Goal: Ask a question: Seek information or help from site administrators or community

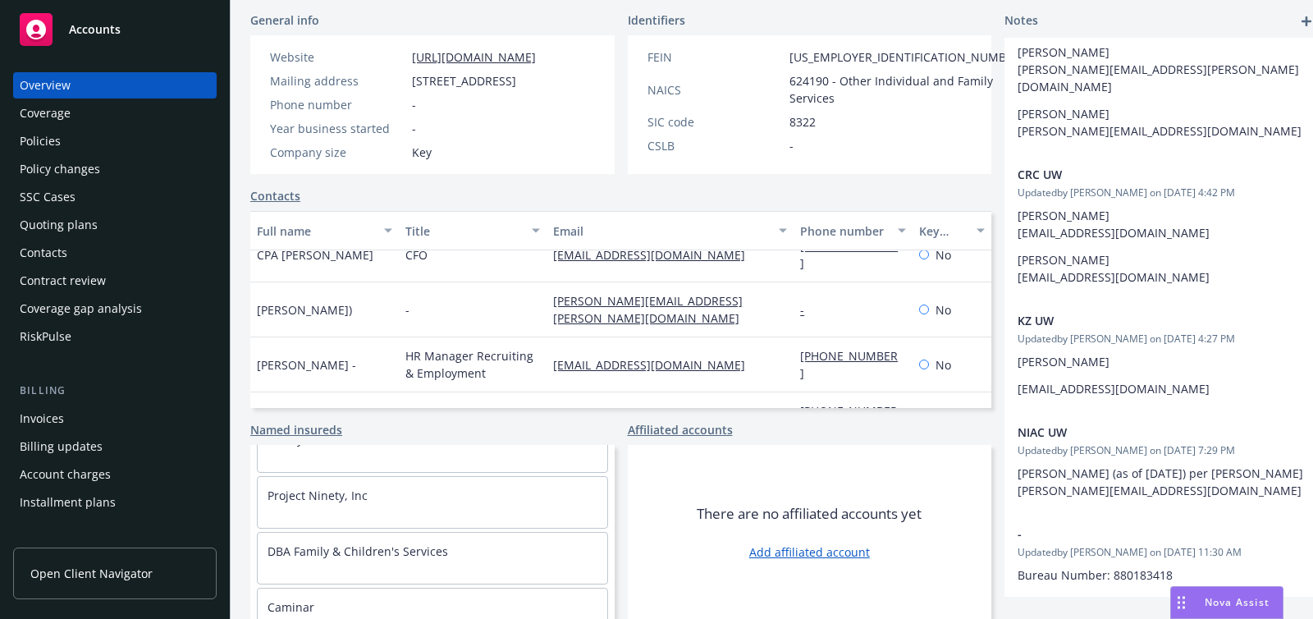
scroll to position [171, 0]
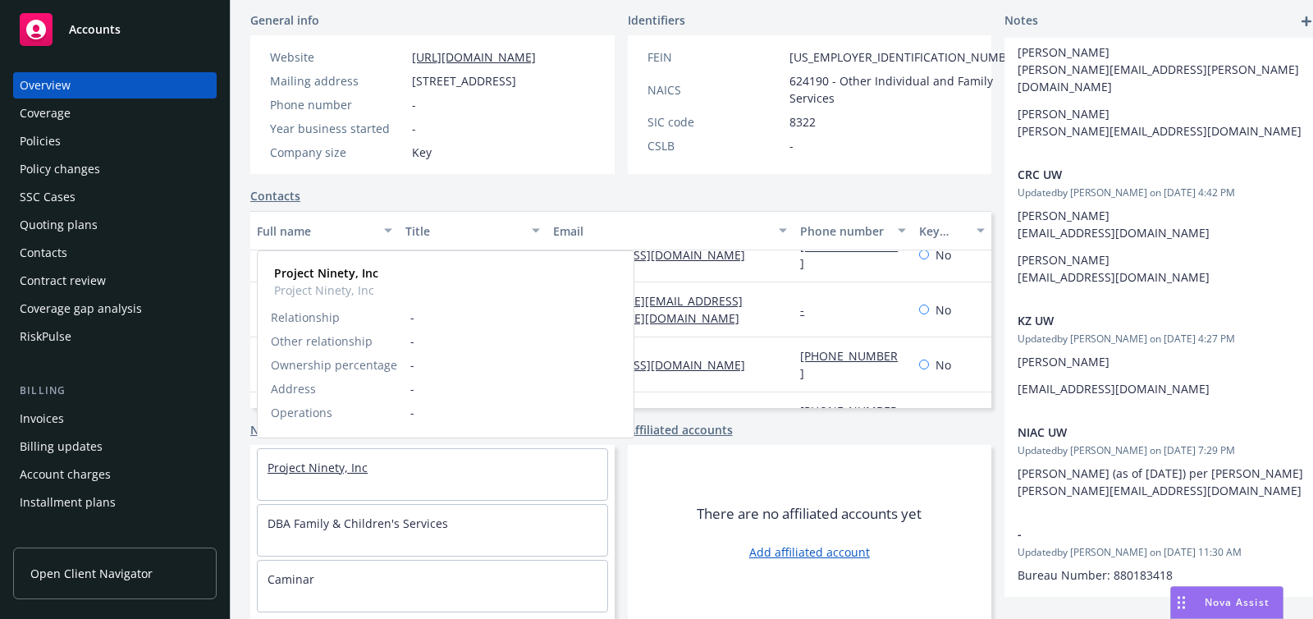
click at [284, 465] on link "Project Ninety, Inc" at bounding box center [318, 468] width 100 height 16
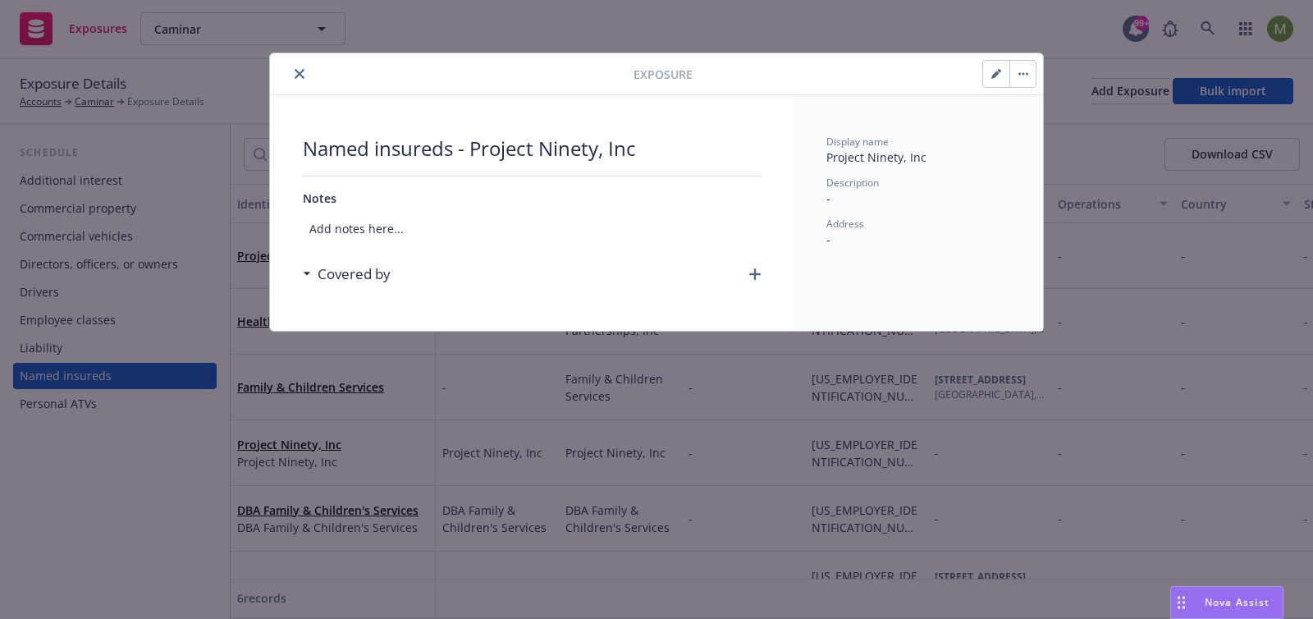
click at [303, 76] on icon "close" at bounding box center [300, 74] width 10 height 10
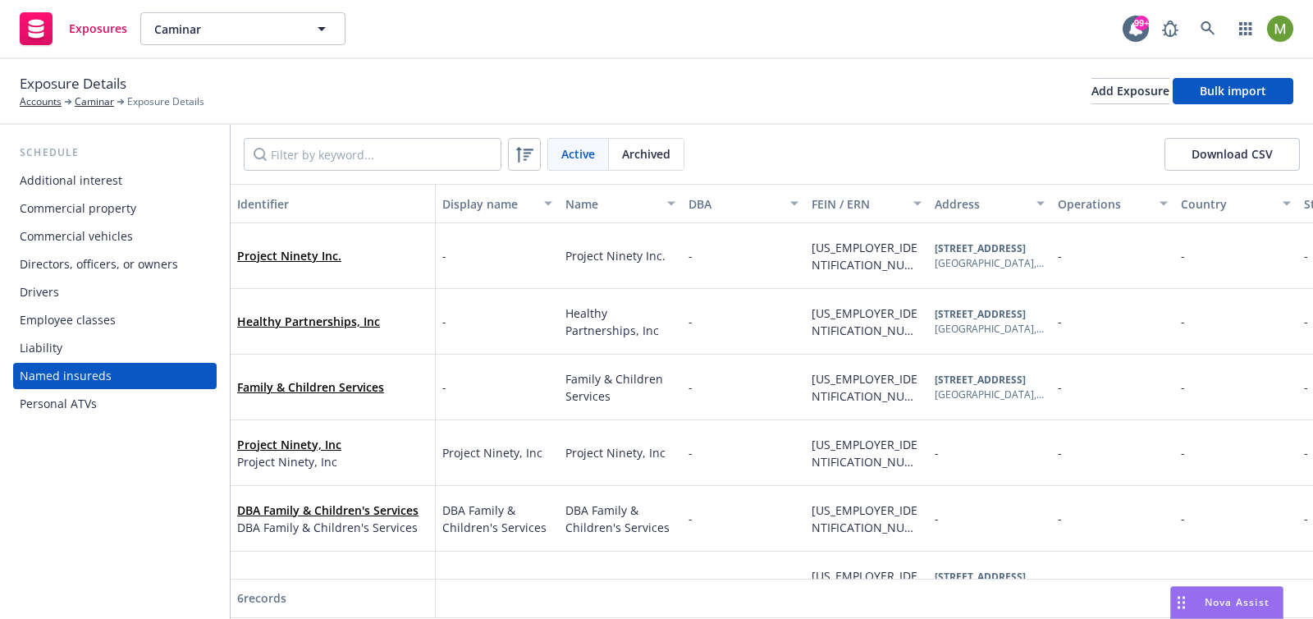
scroll to position [51, 0]
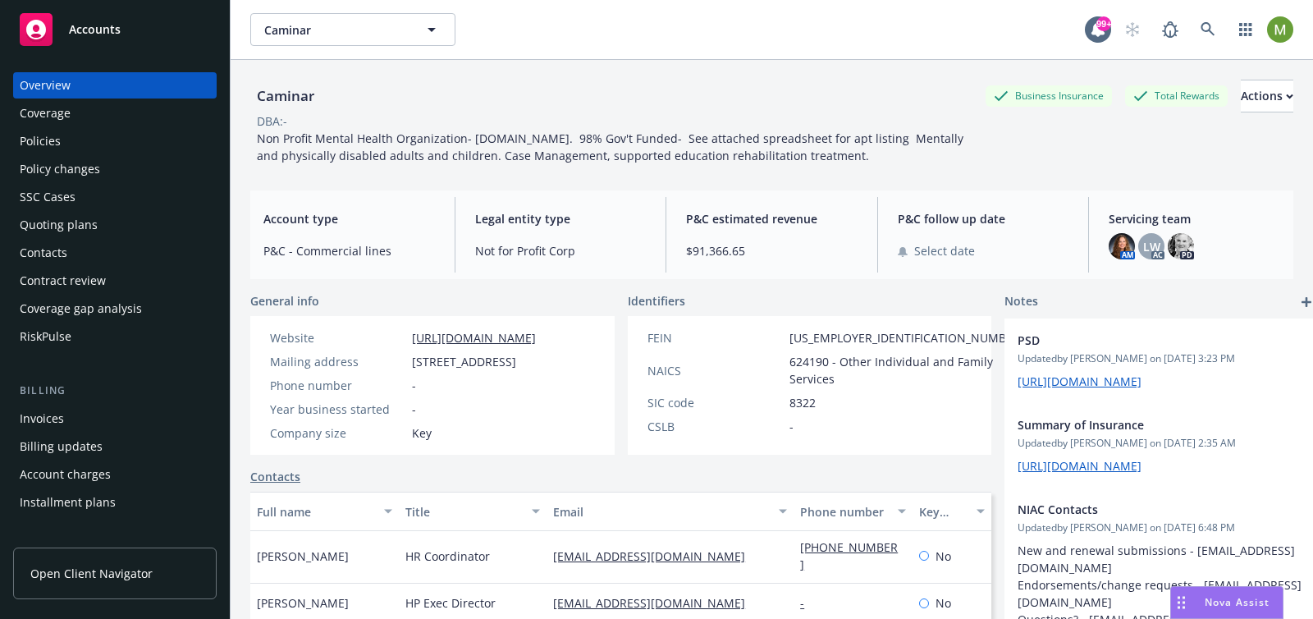
click at [1236, 605] on span "Nova Assist" at bounding box center [1237, 602] width 65 height 14
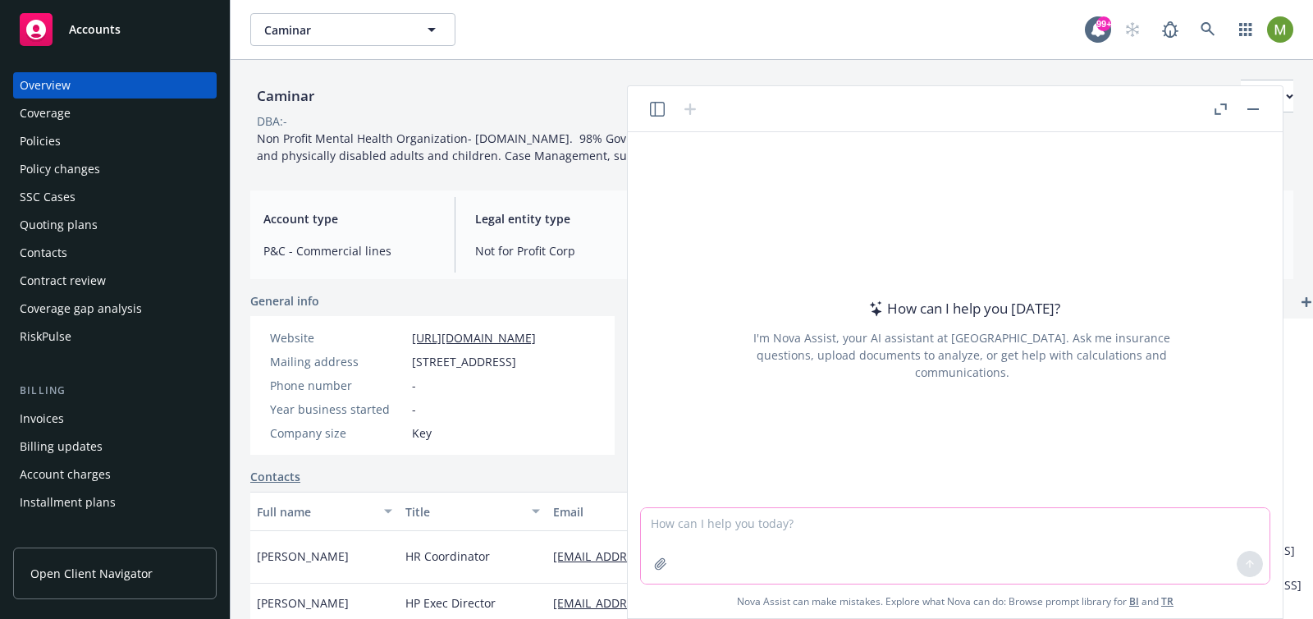
click at [683, 530] on textarea at bounding box center [955, 546] width 629 height 76
click at [673, 118] on div at bounding box center [674, 109] width 53 height 20
click at [659, 117] on button "button" at bounding box center [658, 109] width 20 height 20
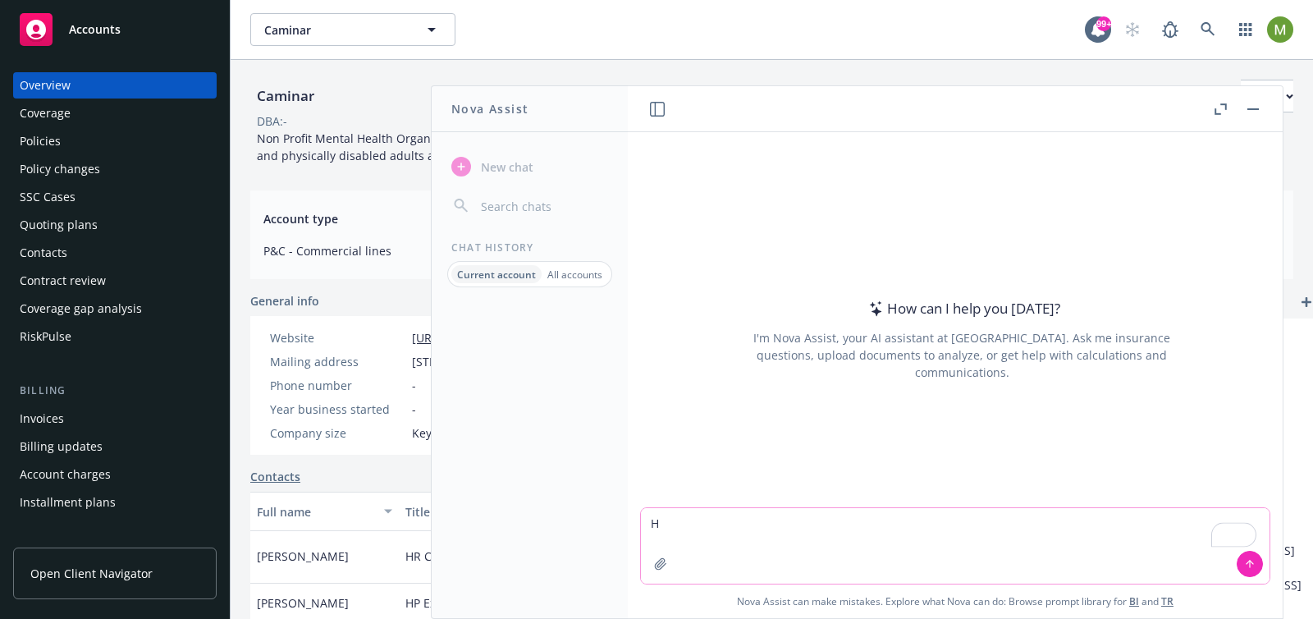
click at [695, 520] on textarea "H" at bounding box center [955, 546] width 629 height 76
drag, startPoint x: 846, startPoint y: 524, endPoint x: 754, endPoint y: 526, distance: 92.0
click at [754, 526] on textarea "Hey, remember me which account" at bounding box center [955, 546] width 629 height 76
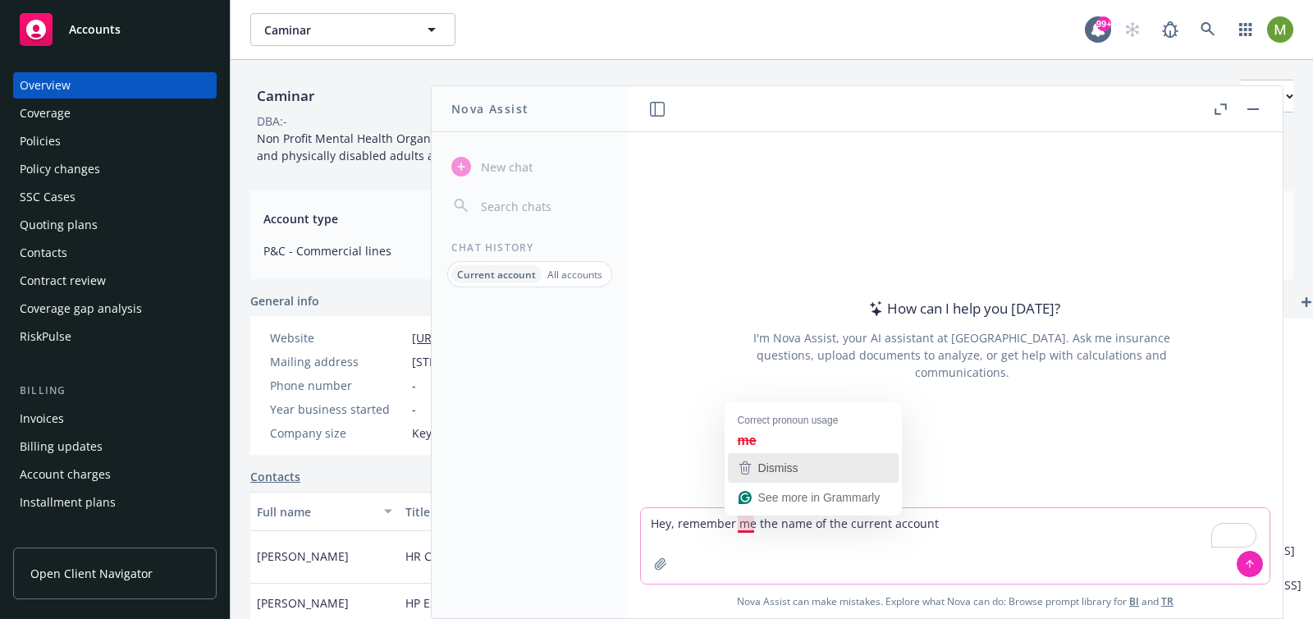
click at [771, 466] on span "Dismiss" at bounding box center [778, 467] width 40 height 13
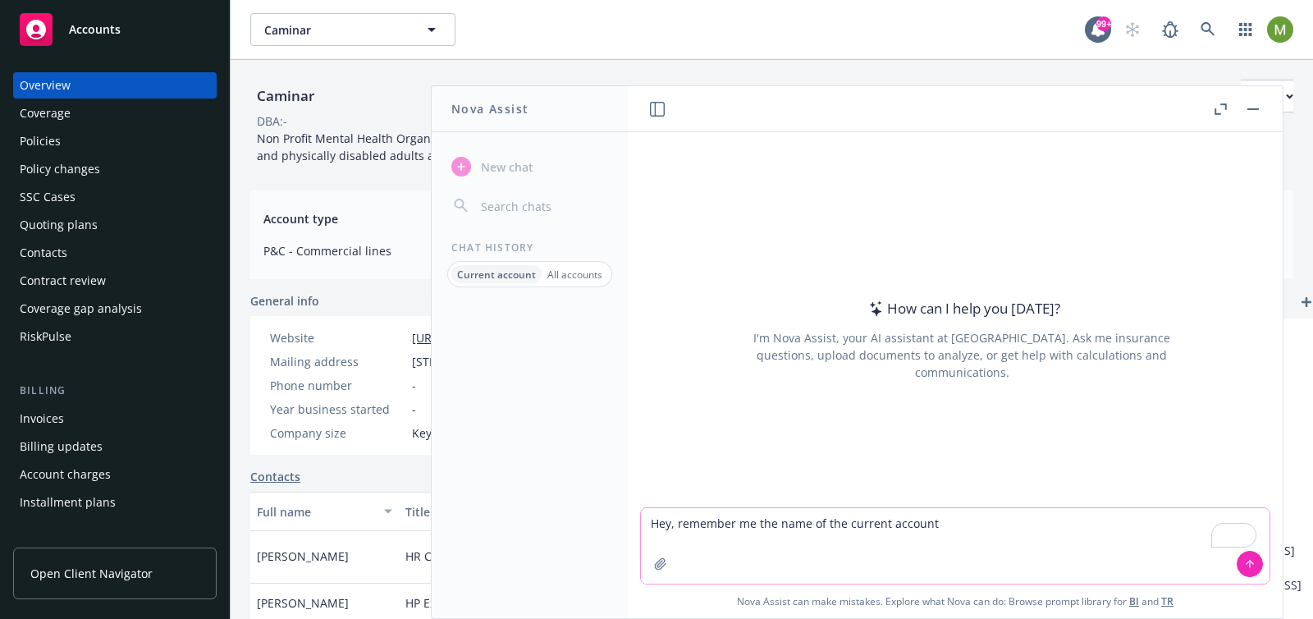
click at [753, 521] on textarea "Hey, remember me the name of the current account" at bounding box center [955, 546] width 629 height 76
click at [758, 524] on textarea "Hey, remember me the name of the current account" at bounding box center [955, 546] width 629 height 76
click at [978, 515] on textarea "Hey, remember me what's the name of the current account" at bounding box center [955, 546] width 629 height 76
click at [895, 532] on textarea "Hey, remember me what the name of the current account" at bounding box center [955, 546] width 629 height 76
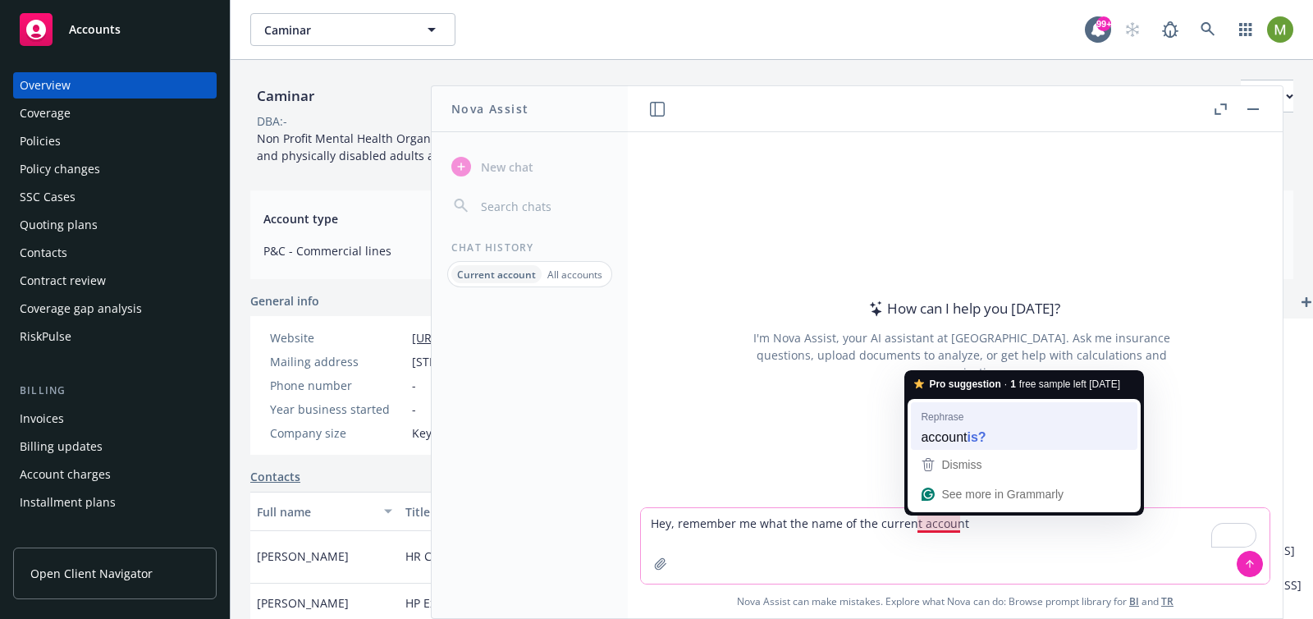
type textarea "Hey, remember me what the name of the current account is?"
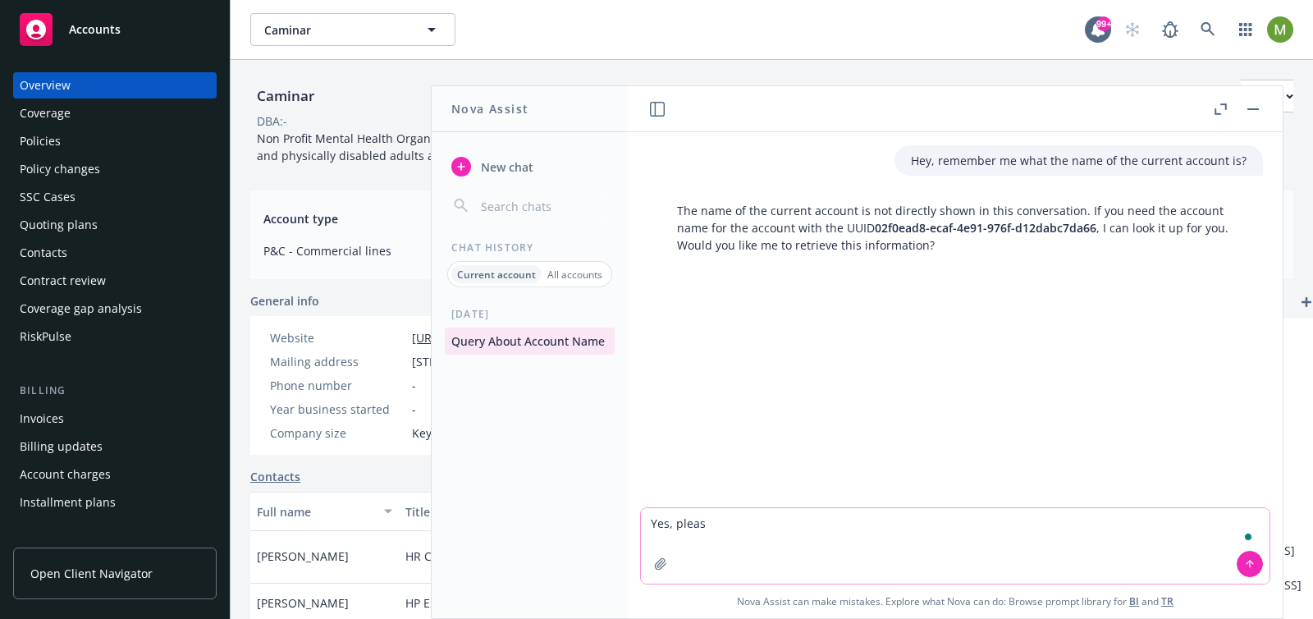
type textarea "Yes, please"
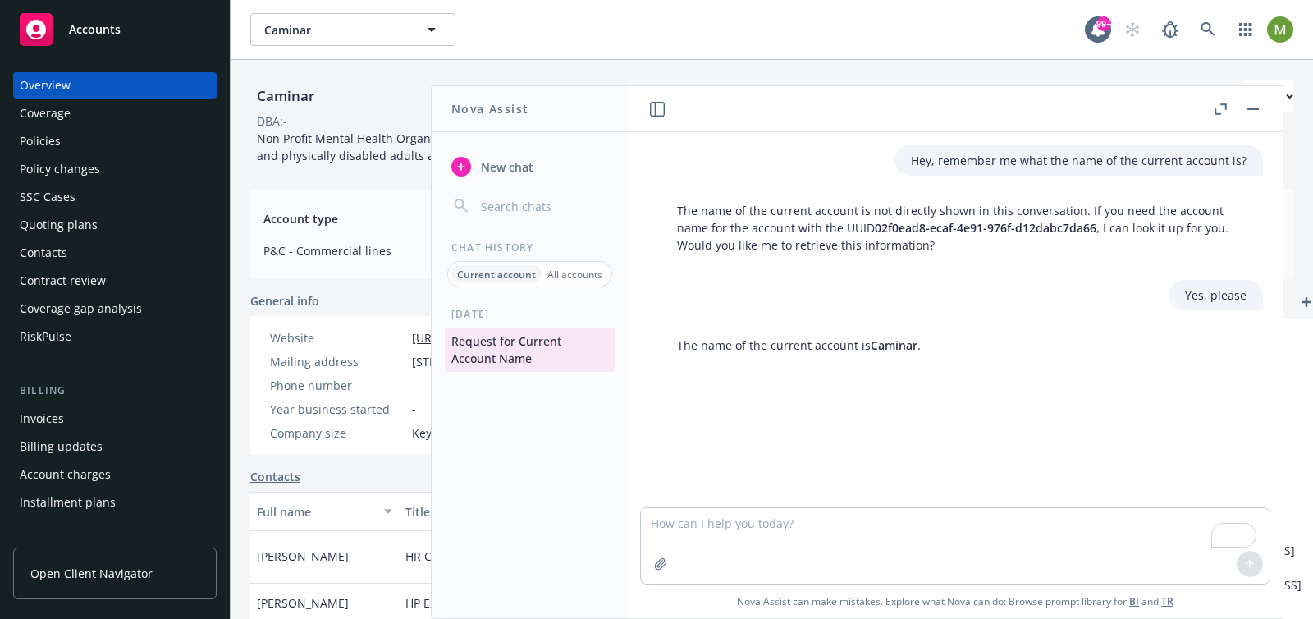
click at [498, 167] on span "New chat" at bounding box center [506, 166] width 56 height 17
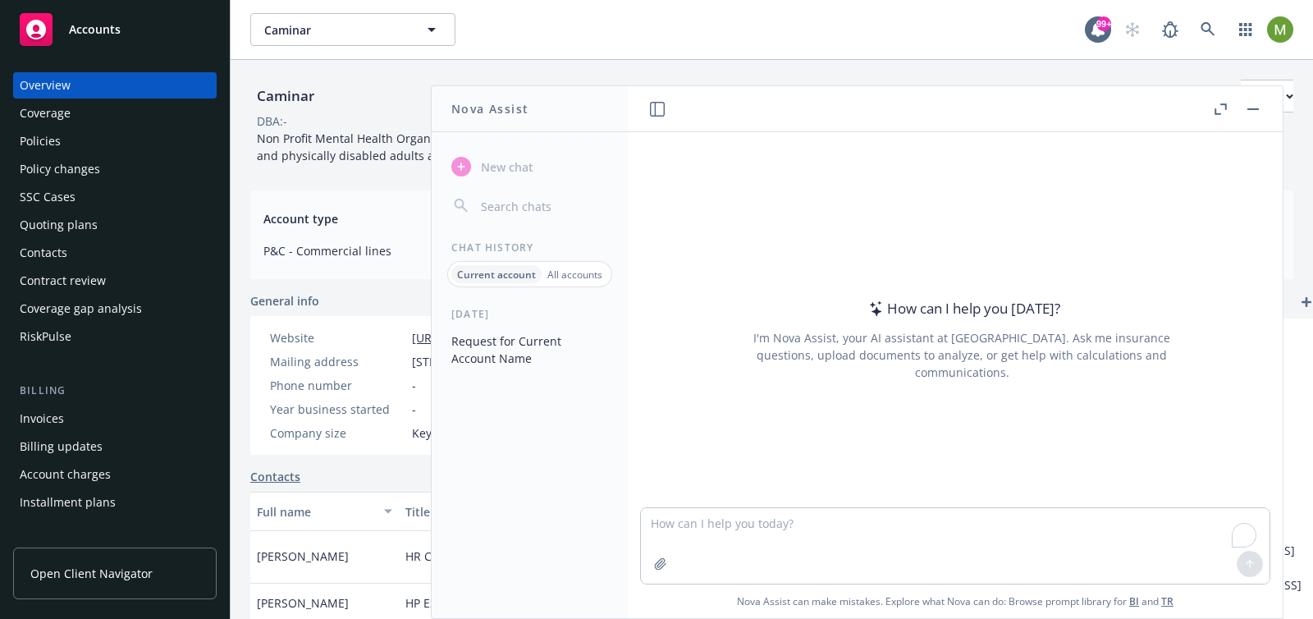
type textarea "What is the account name?"
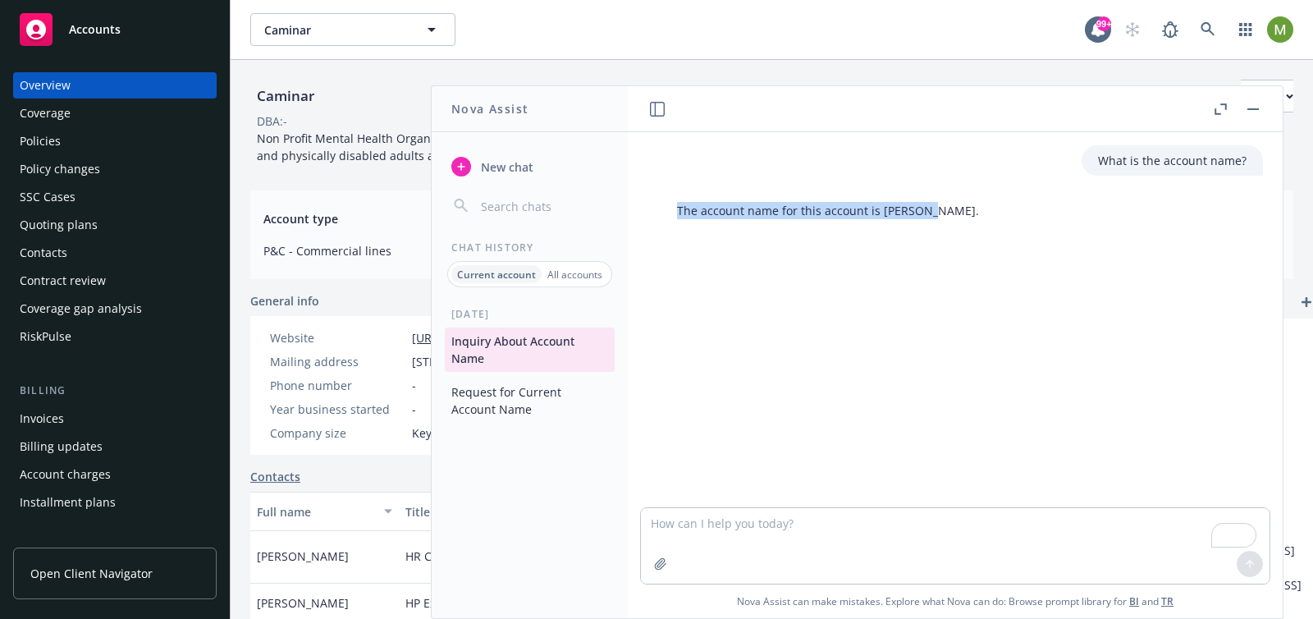
drag, startPoint x: 678, startPoint y: 210, endPoint x: 936, endPoint y: 214, distance: 258.6
click at [936, 214] on div "The account name for this account is [PERSON_NAME]." at bounding box center [828, 210] width 335 height 30
copy p "The account name for this account is [PERSON_NAME]."
click at [529, 390] on button "Request for Current Account Name" at bounding box center [530, 400] width 170 height 44
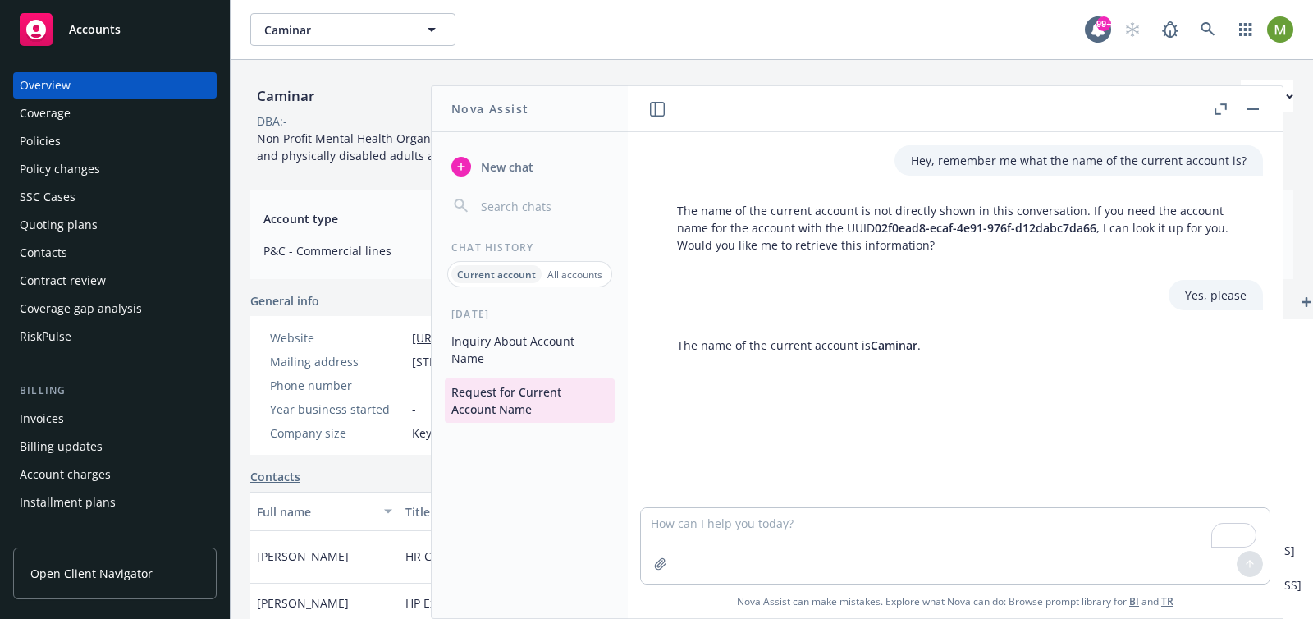
click at [491, 169] on span "New chat" at bounding box center [506, 166] width 56 height 17
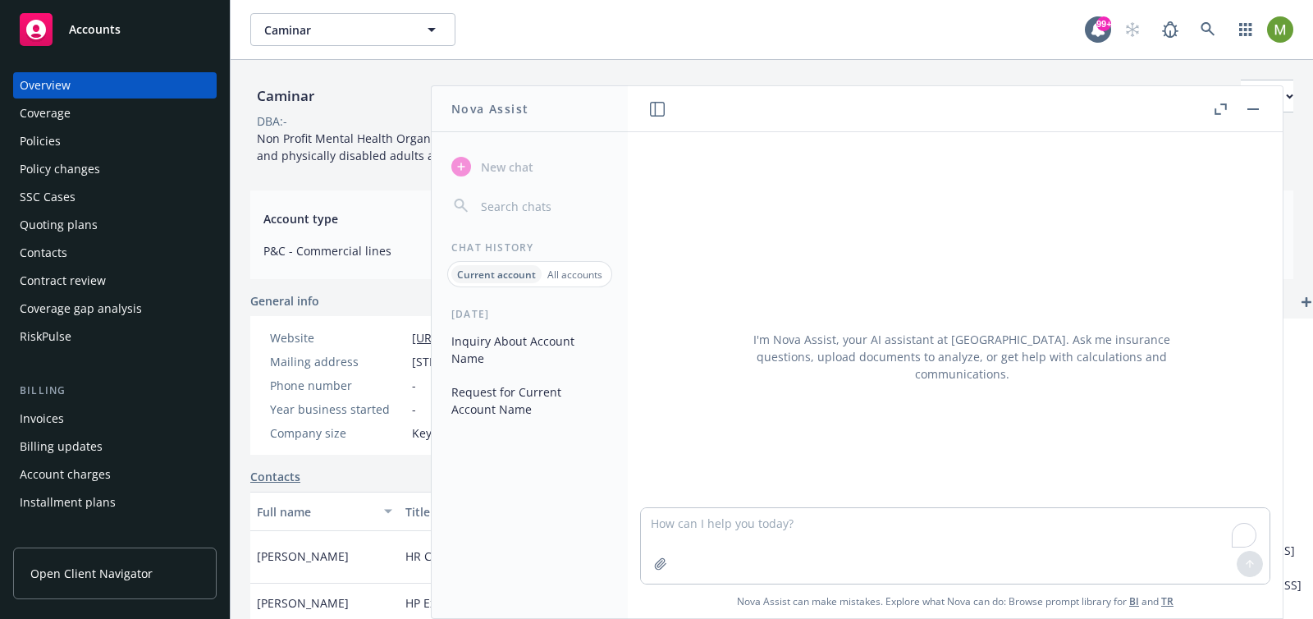
click at [776, 529] on textarea "To enrich screen reader interactions, please activate Accessibility in Grammarl…" at bounding box center [955, 546] width 629 height 76
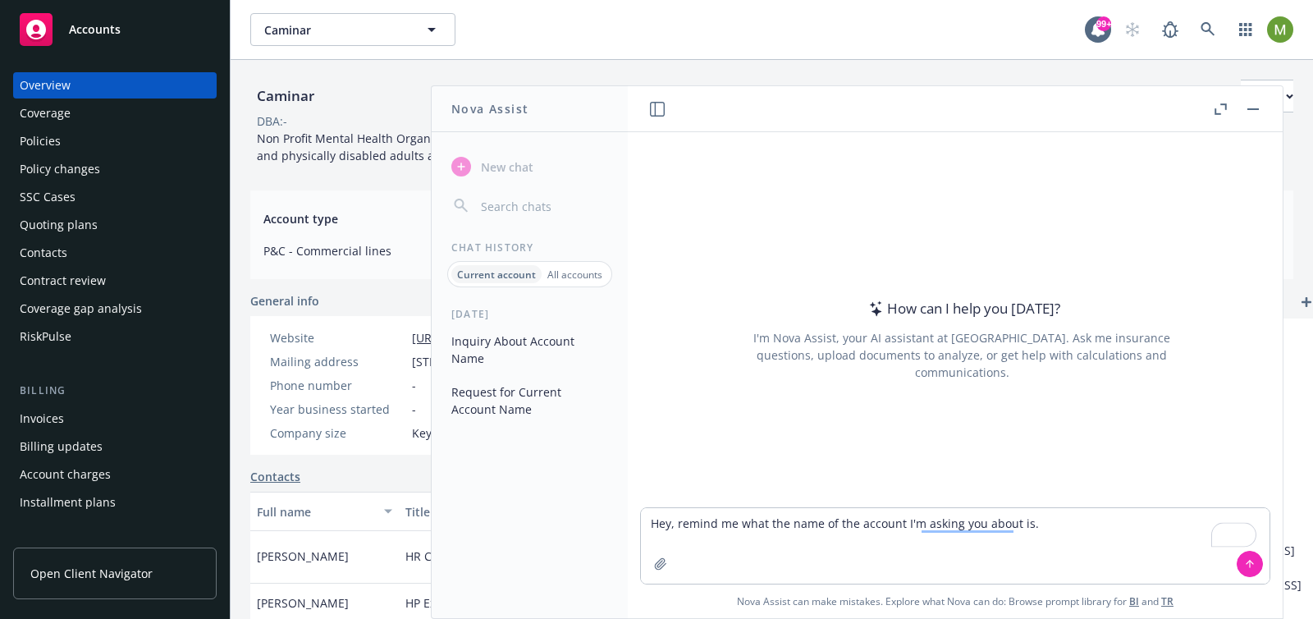
type textarea "Hey, remind me what the name of the account I'm asking you about is"
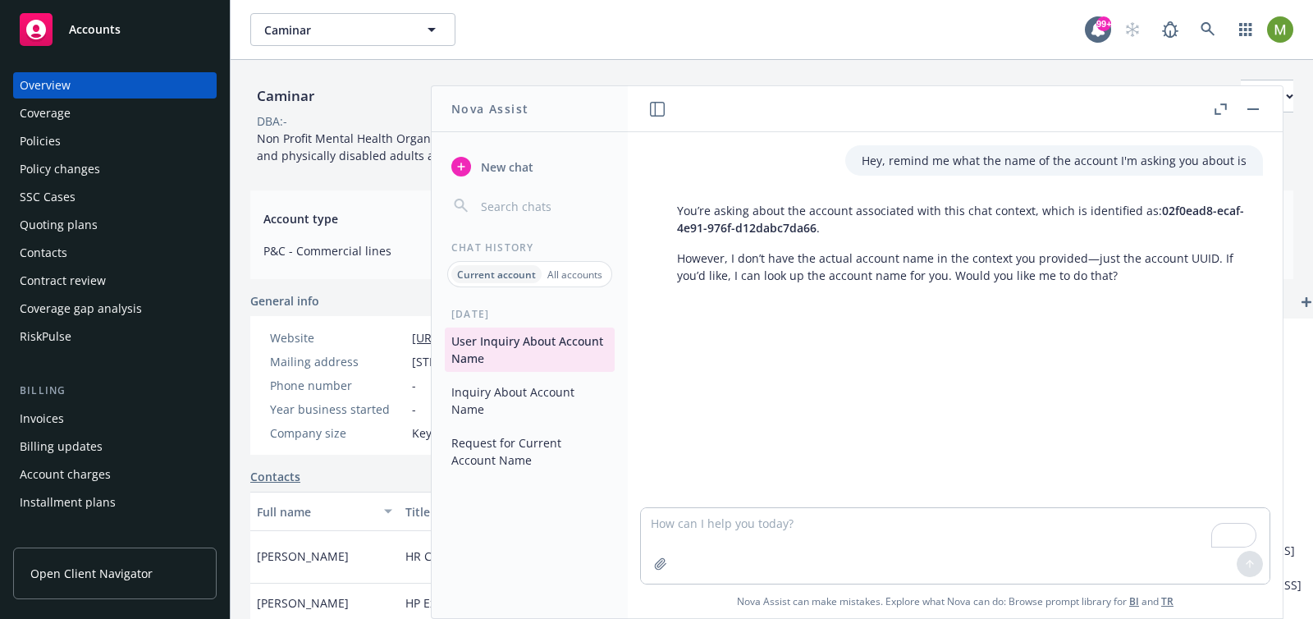
click at [922, 158] on p "Hey, remind me what the name of the account I'm asking you about is" at bounding box center [1054, 160] width 385 height 17
drag, startPoint x: 863, startPoint y: 162, endPoint x: 1247, endPoint y: 167, distance: 384.9
click at [1247, 167] on div "Hey, remind me what the name of the account I'm asking you about is" at bounding box center [1054, 160] width 418 height 30
copy p "Hey, remind me what the name of the account I'm asking you about is"
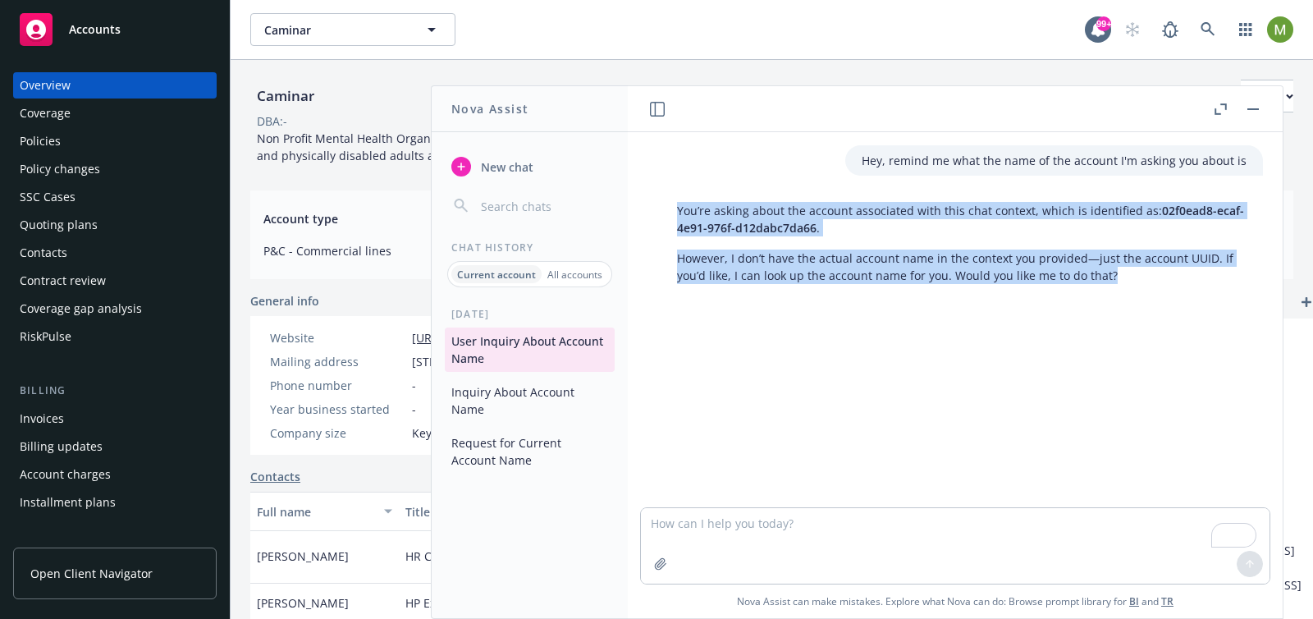
drag, startPoint x: 1110, startPoint y: 282, endPoint x: 679, endPoint y: 210, distance: 437.6
click at [679, 210] on div "You’re asking about the account associated with this chat context, which is ide…" at bounding box center [962, 242] width 602 height 95
copy div "You’re asking about the account associated with this chat context, which is ide…"
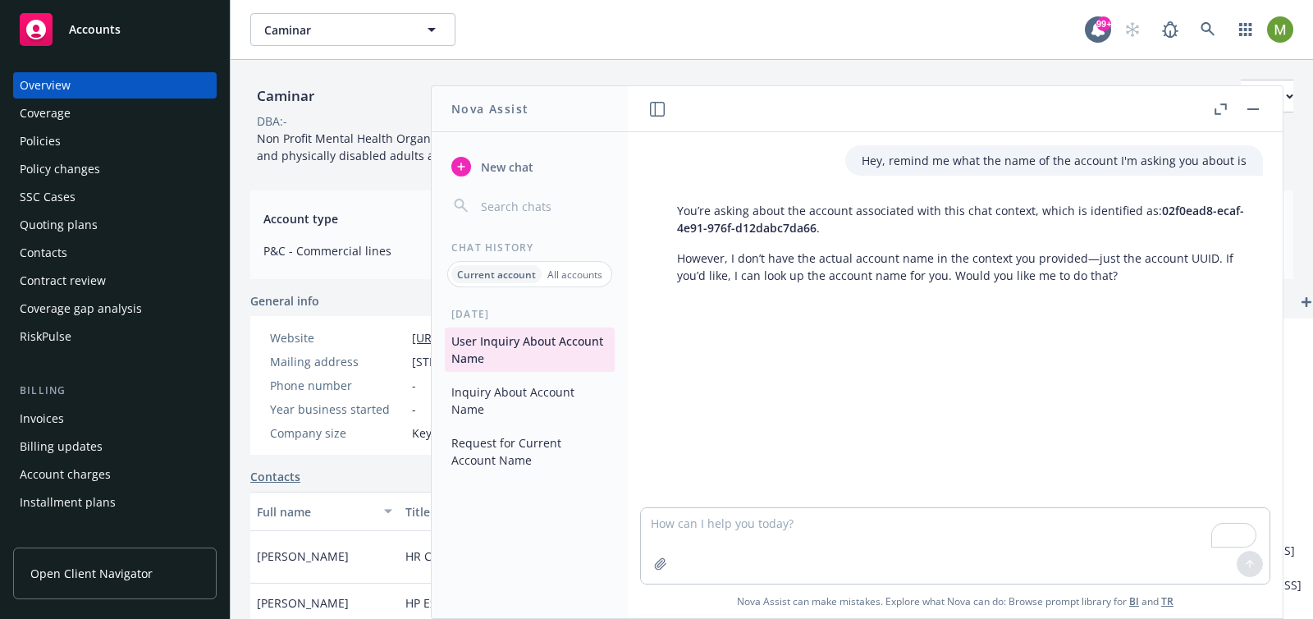
click at [870, 399] on div "Hey, remind me what the name of the account I'm asking you about is You’re aski…" at bounding box center [955, 319] width 642 height 375
click at [816, 536] on textarea "To enrich screen reader interactions, please activate Accessibility in Grammarl…" at bounding box center [955, 546] width 629 height 76
type textarea "u"
type textarea "U"
type textarea "Yes, please"
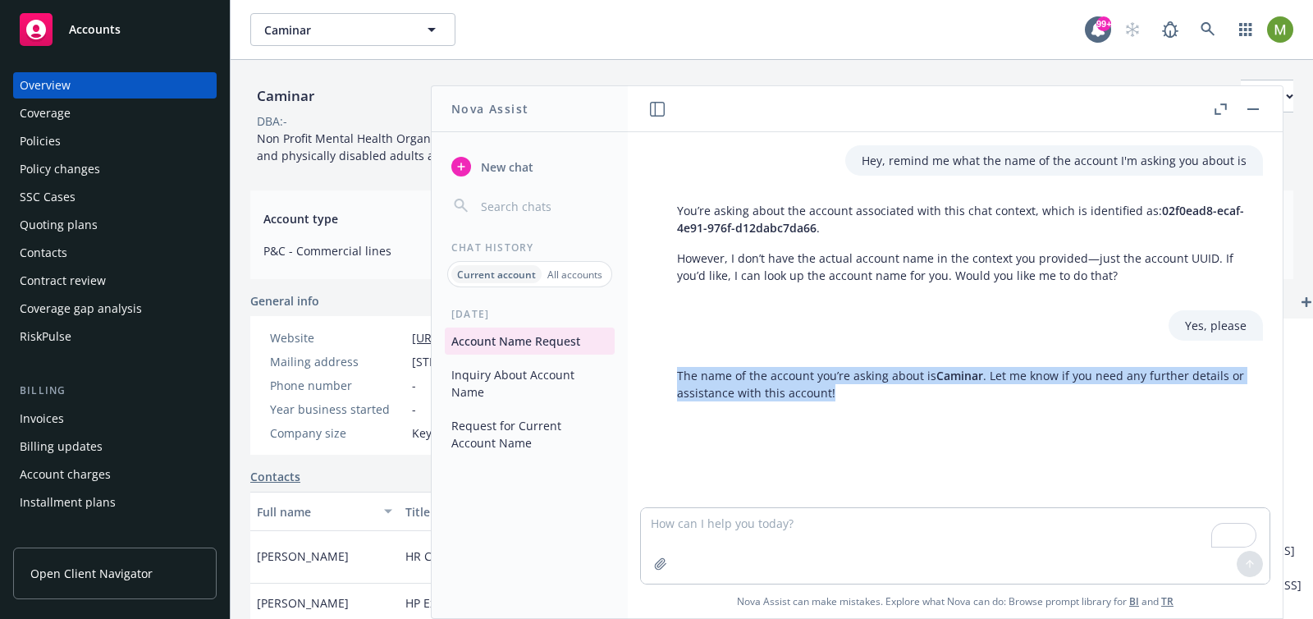
drag, startPoint x: 834, startPoint y: 391, endPoint x: 679, endPoint y: 378, distance: 155.7
click at [679, 378] on p "The name of the account you’re asking about is [PERSON_NAME] . Let me know if y…" at bounding box center [962, 384] width 570 height 34
copy p "The name of the account you’re asking about is [PERSON_NAME] . Let me know if y…"
click at [507, 169] on span "New chat" at bounding box center [506, 166] width 56 height 17
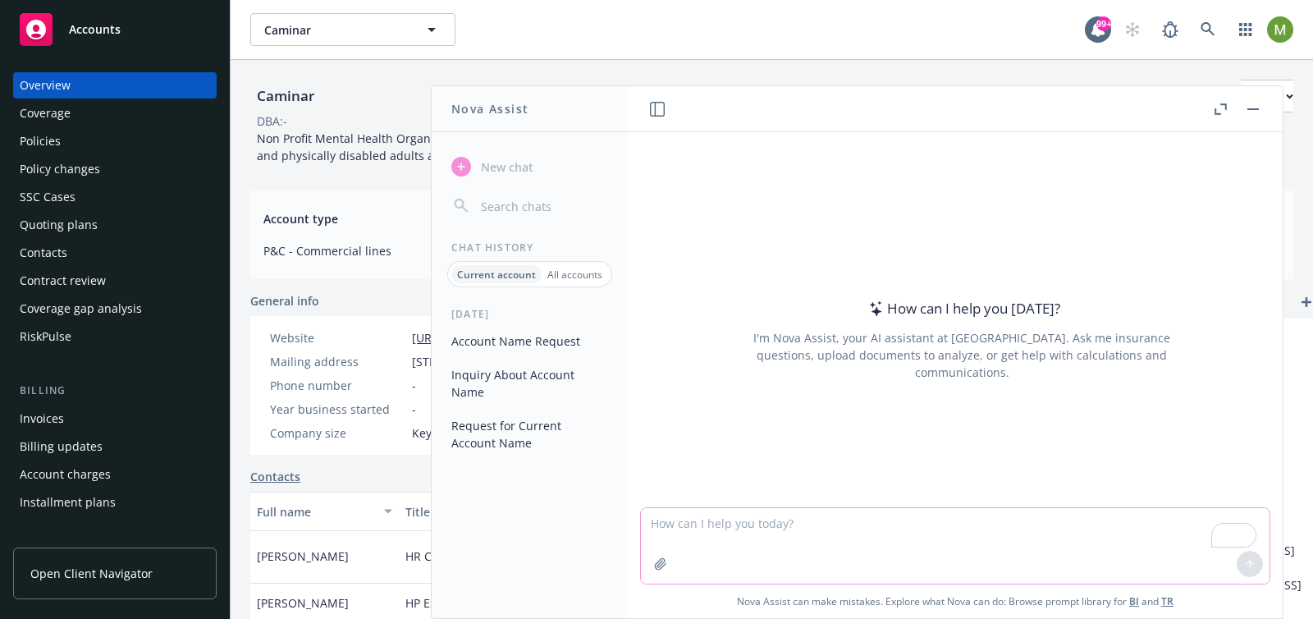
click at [682, 534] on textarea "To enrich screen reader interactions, please activate Accessibility in Grammarl…" at bounding box center [955, 546] width 629 height 76
paste textarea "What is the legal entity type of Caminar?"
type textarea "What is the legal entity type of Caminar?"
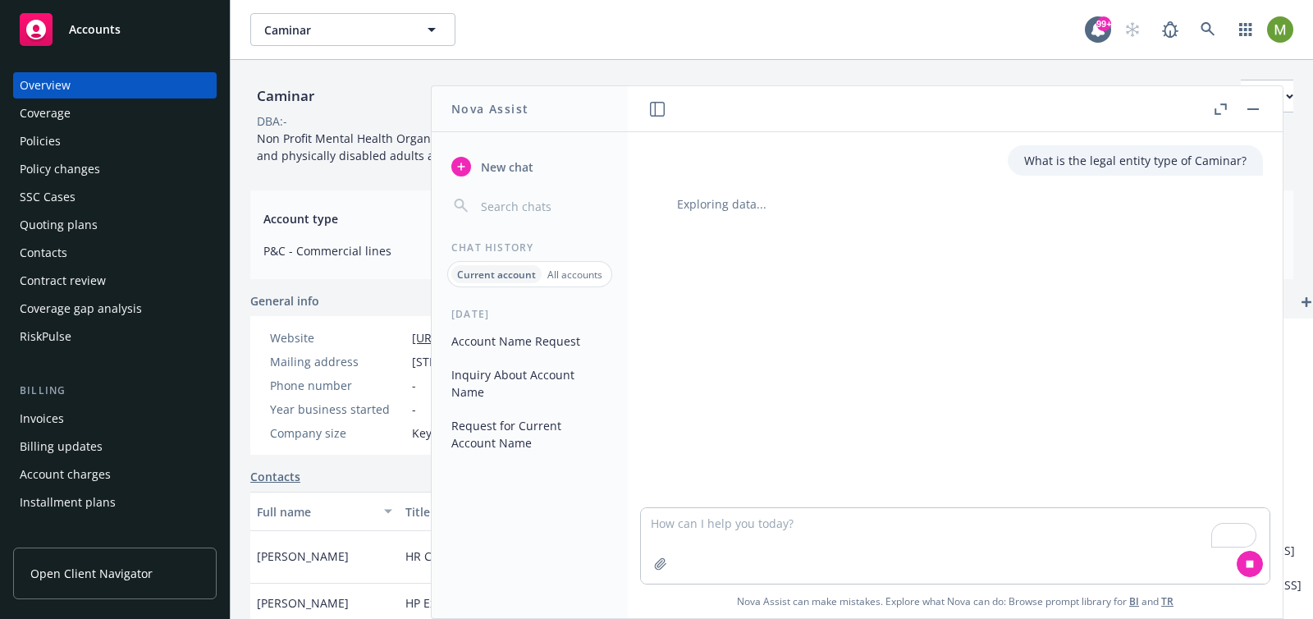
click at [1247, 105] on button "button" at bounding box center [1253, 109] width 20 height 20
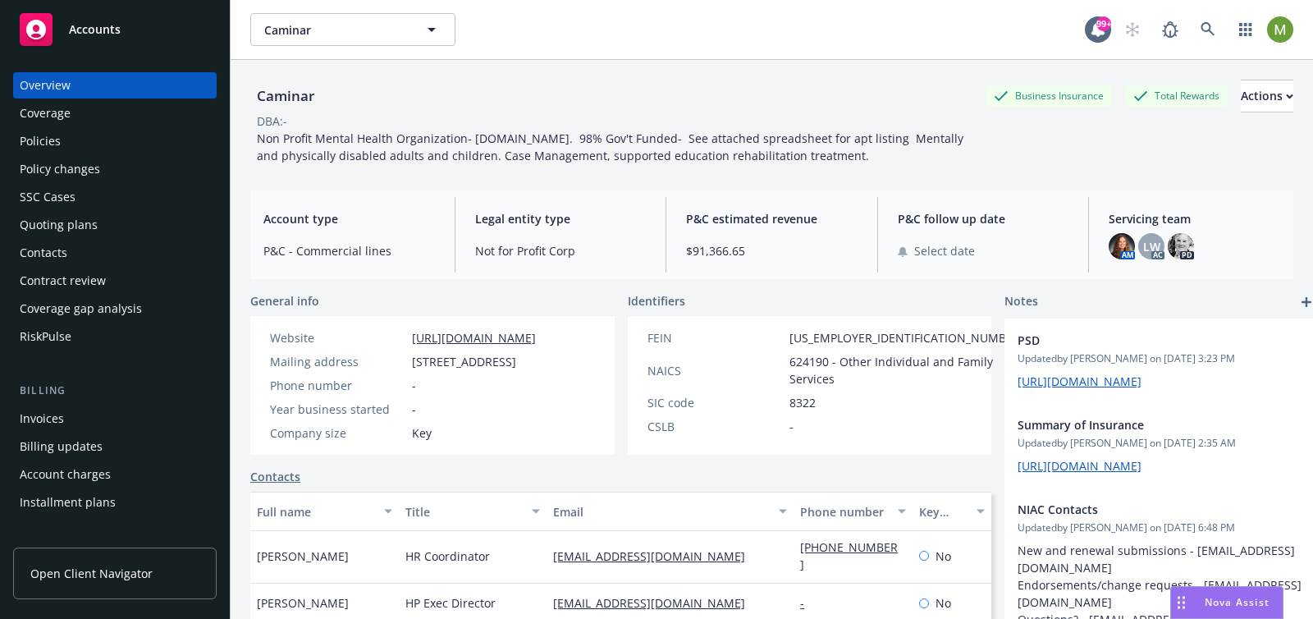
click at [1220, 602] on span "Nova Assist" at bounding box center [1237, 602] width 65 height 14
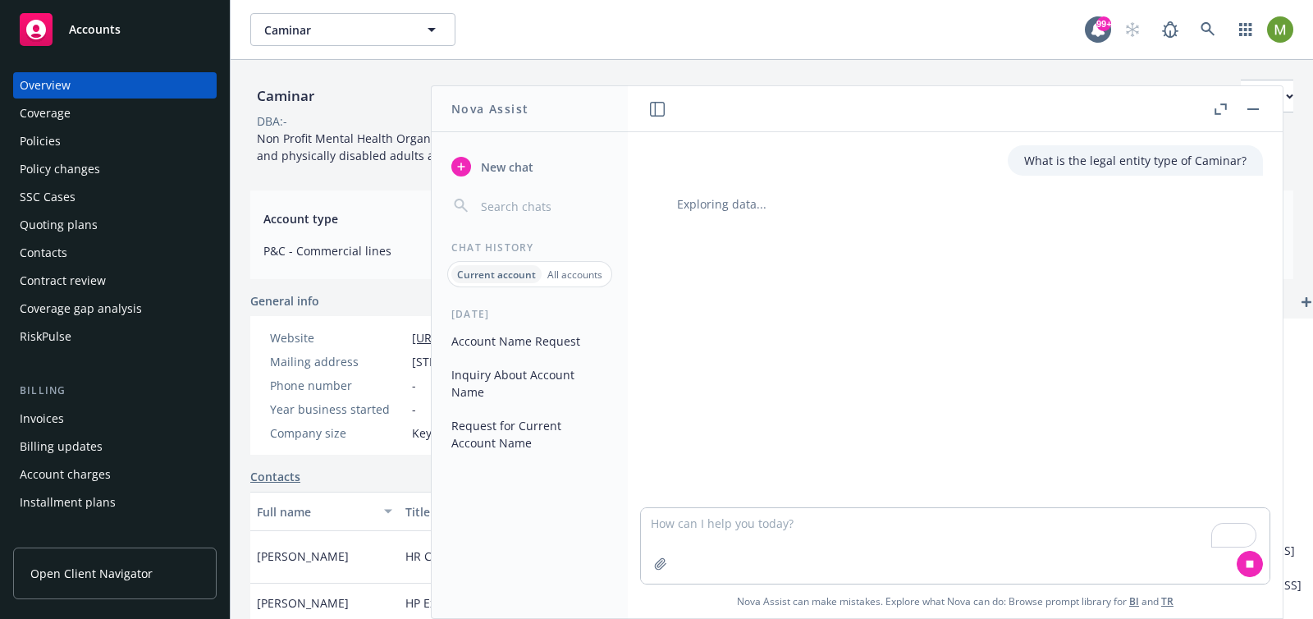
click at [1254, 110] on button "button" at bounding box center [1253, 109] width 20 height 20
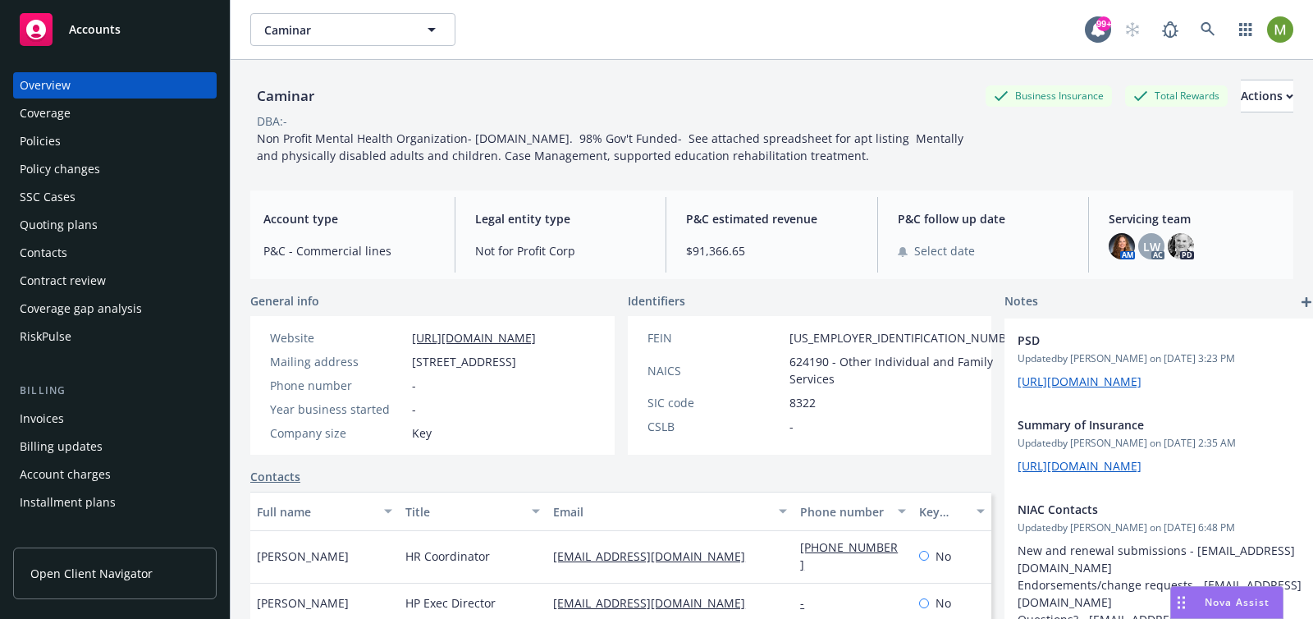
click at [1248, 604] on span "Nova Assist" at bounding box center [1237, 602] width 65 height 14
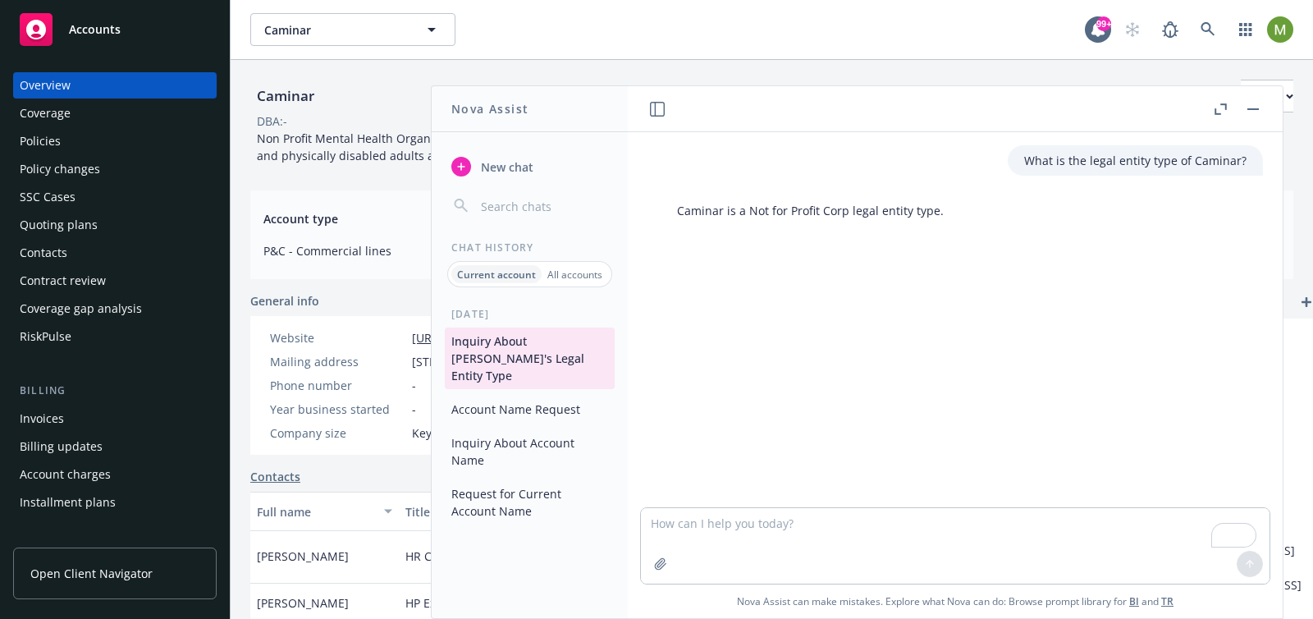
click at [942, 215] on div "Caminar is a Not for Profit Corp legal entity type." at bounding box center [811, 210] width 300 height 30
drag, startPoint x: 941, startPoint y: 212, endPoint x: 677, endPoint y: 211, distance: 263.4
click at [677, 211] on div "Caminar is a Not for Profit Corp legal entity type." at bounding box center [811, 210] width 300 height 30
copy p "Caminar is a Not for Profit Corp legal entity type."
click at [520, 166] on span "New chat" at bounding box center [506, 166] width 56 height 17
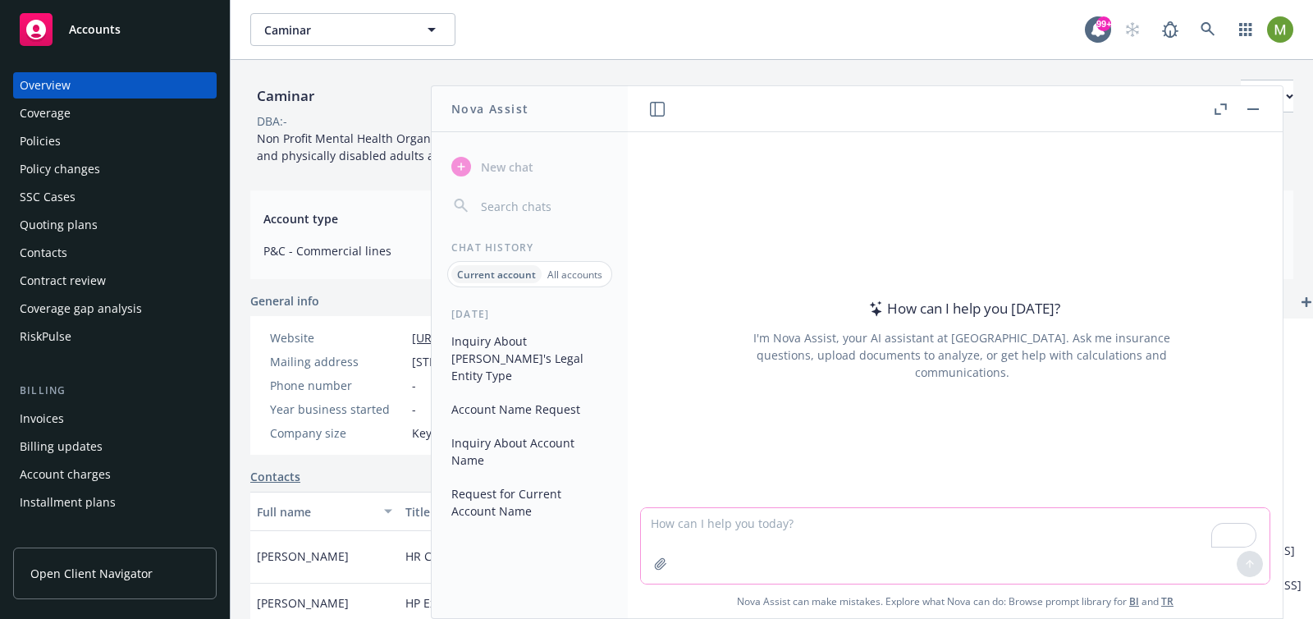
paste textarea "What is the estimated P&C revenue for Caminar?"
type textarea "What is the estimated P&C revenue for Caminar?"
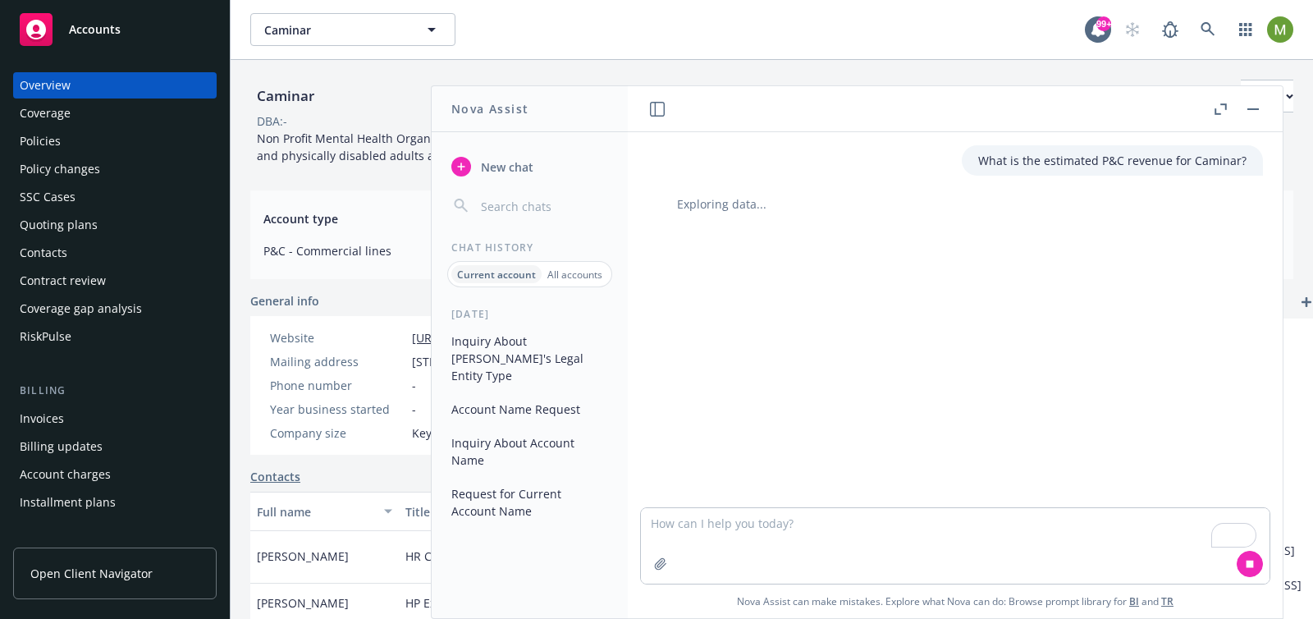
click at [465, 161] on icon "button" at bounding box center [461, 166] width 13 height 13
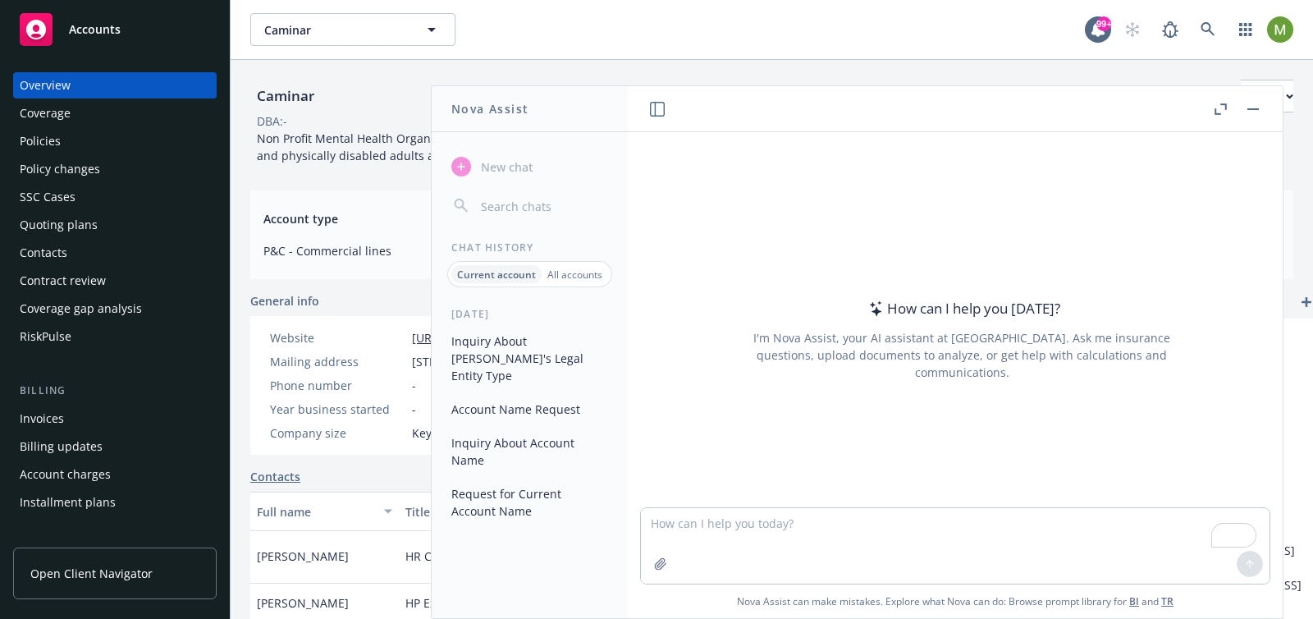
click at [525, 359] on button "Inquiry About [PERSON_NAME]'s Legal Entity Type" at bounding box center [530, 358] width 170 height 62
